Goal: Answer question/provide support

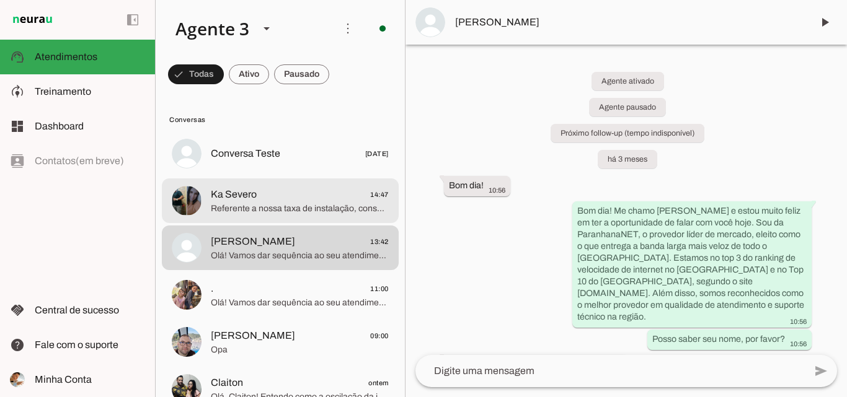
click at [266, 214] on span "Referente a nossa taxa de instalação, conseguimos isentar após consulta finance…" at bounding box center [300, 209] width 178 height 12
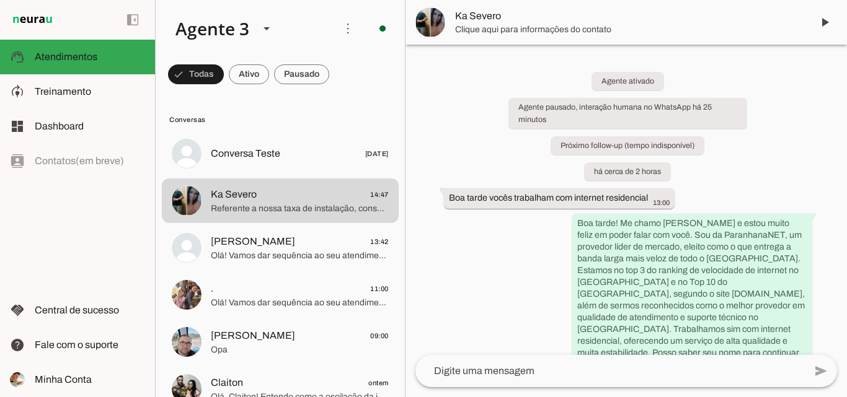
click at [550, 27] on span "Clique aqui para informações do contato" at bounding box center [628, 30] width 347 height 12
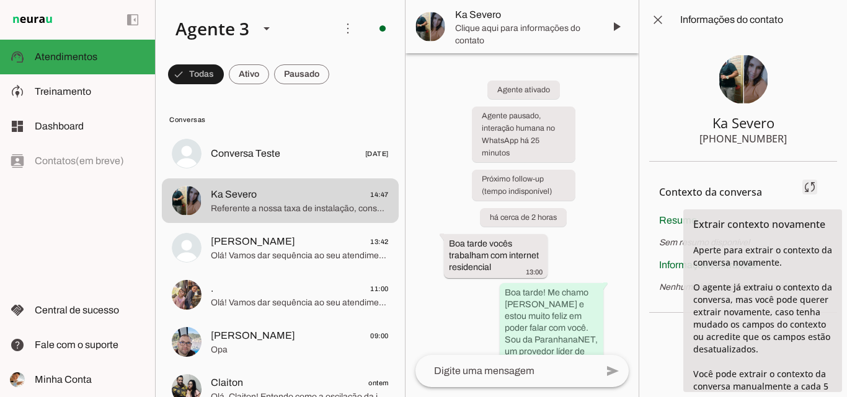
click at [811, 187] on span at bounding box center [810, 187] width 30 height 30
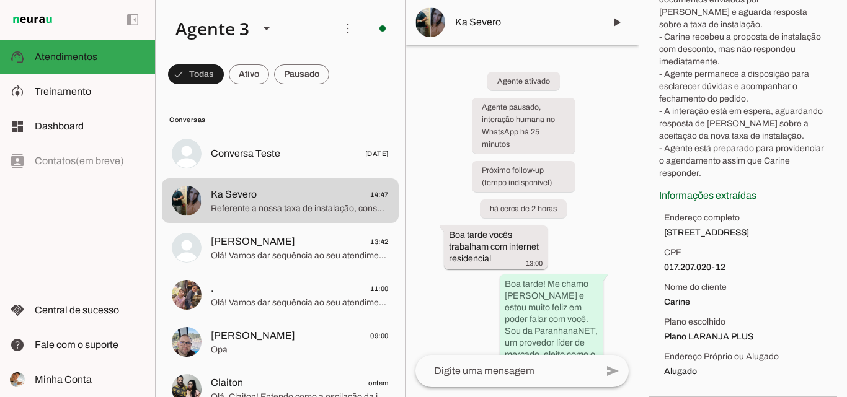
scroll to position [268, 0]
